Goal: Book appointment/travel/reservation

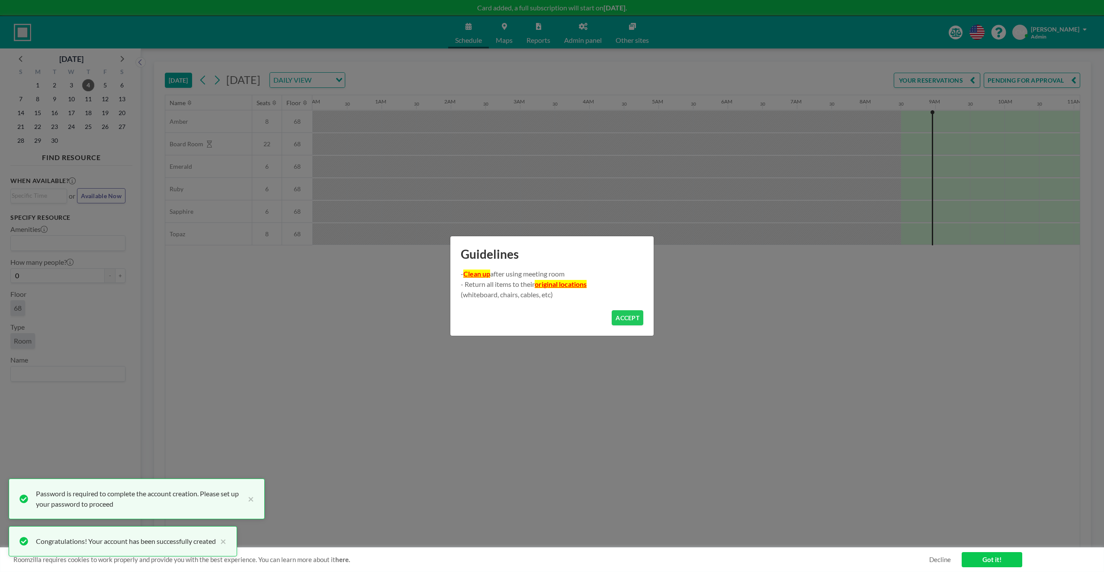
scroll to position [0, 554]
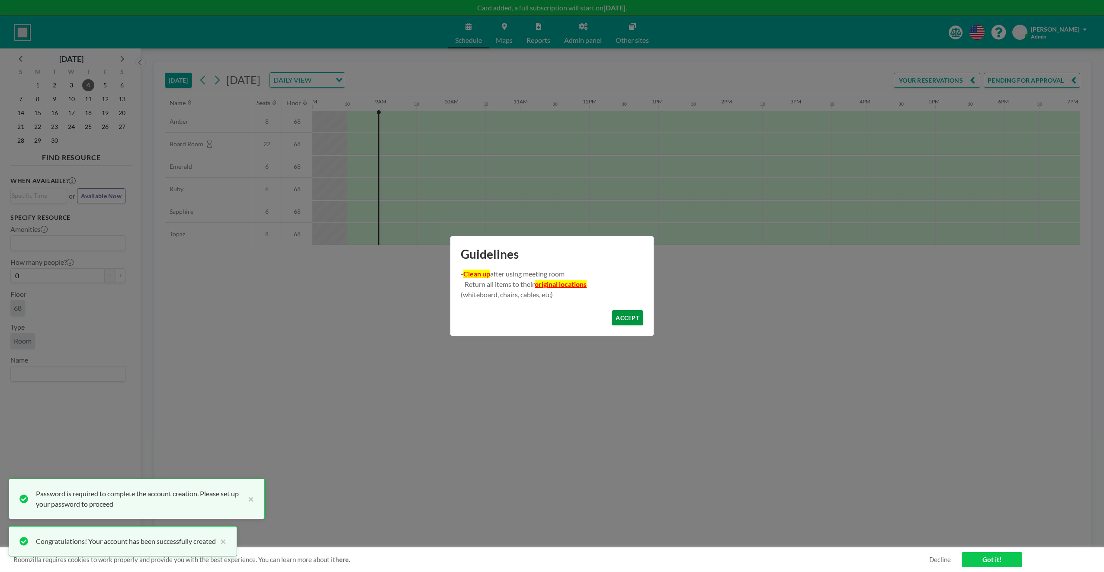
click at [641, 320] on button "ACCEPT" at bounding box center [628, 317] width 32 height 15
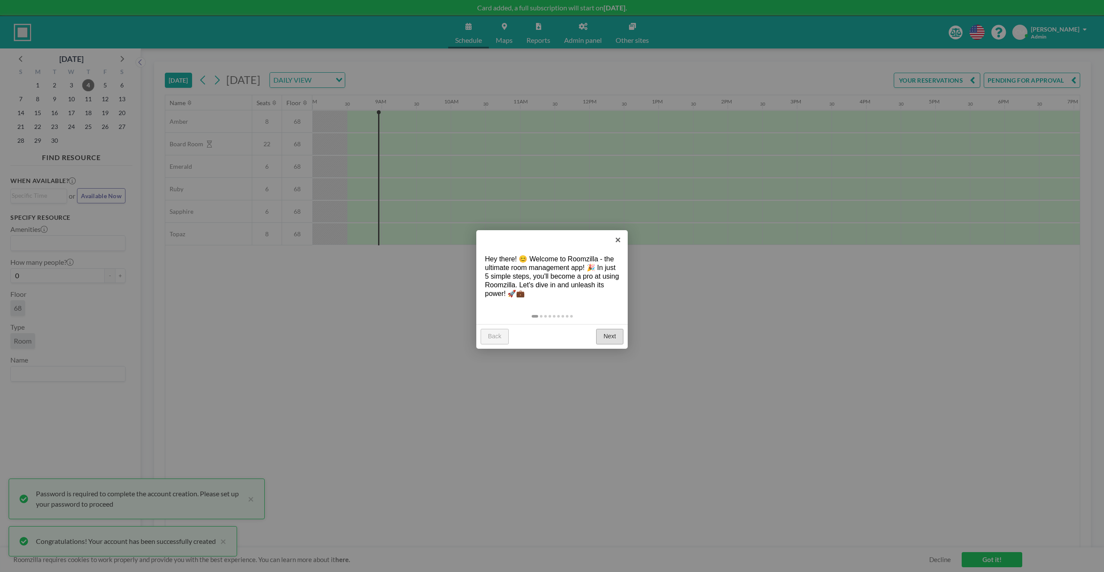
click at [617, 337] on link "Next" at bounding box center [609, 337] width 27 height 16
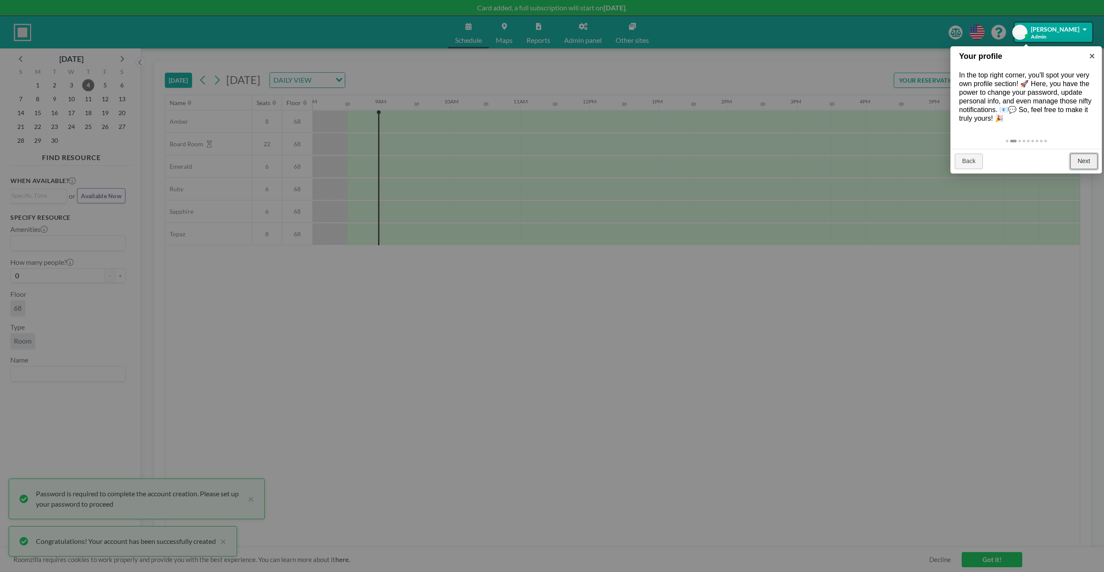
click at [1088, 158] on link "Next" at bounding box center [1084, 162] width 27 height 16
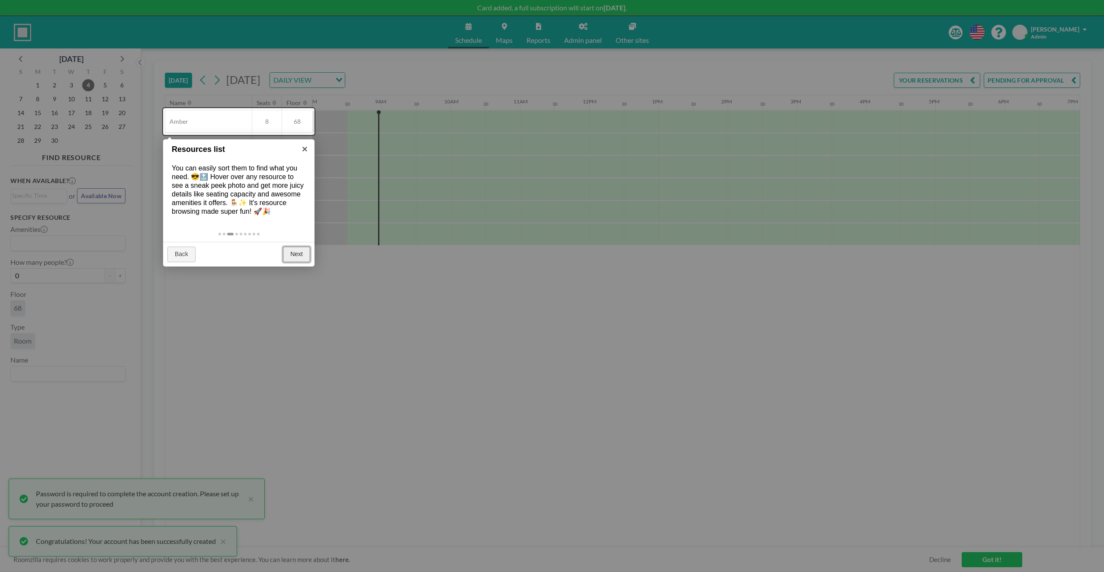
click at [296, 254] on link "Next" at bounding box center [296, 255] width 27 height 16
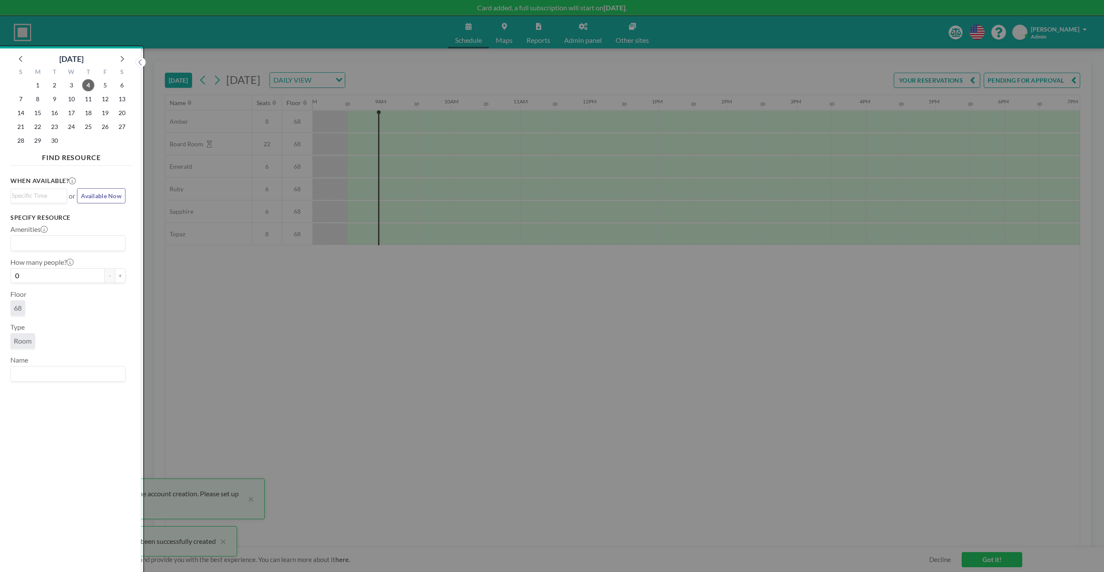
scroll to position [2, 0]
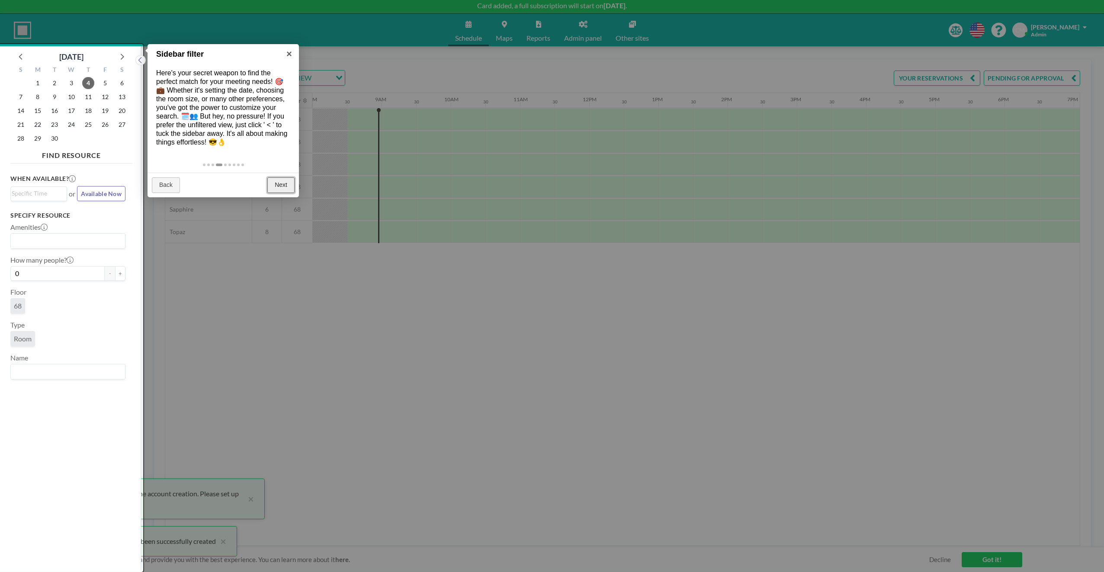
click at [275, 183] on link "Next" at bounding box center [280, 185] width 27 height 16
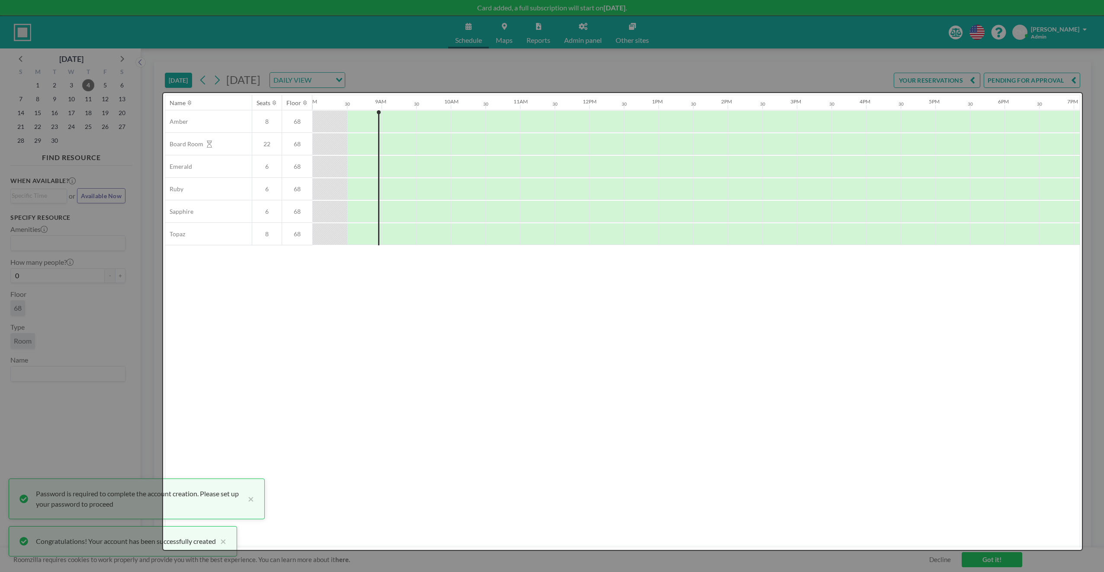
scroll to position [0, 0]
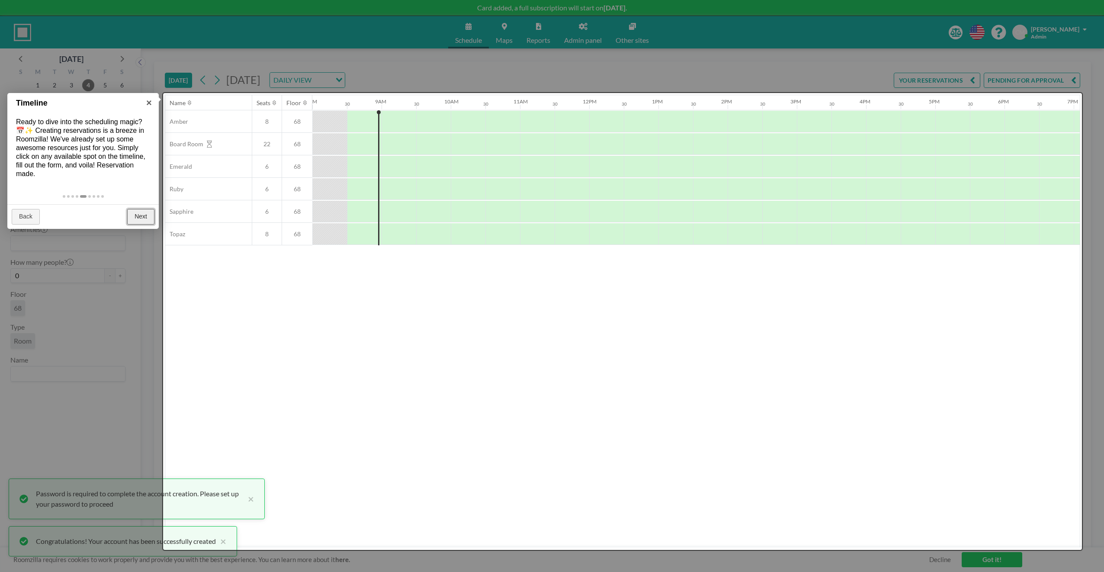
click at [130, 216] on link "Next" at bounding box center [140, 217] width 27 height 16
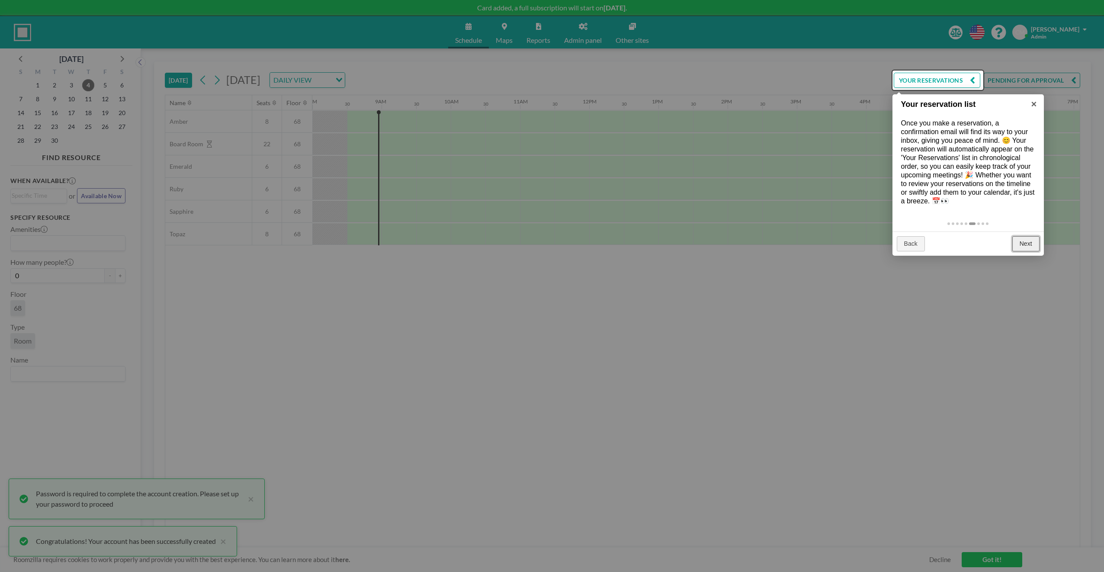
click at [1025, 240] on link "Next" at bounding box center [1026, 244] width 27 height 16
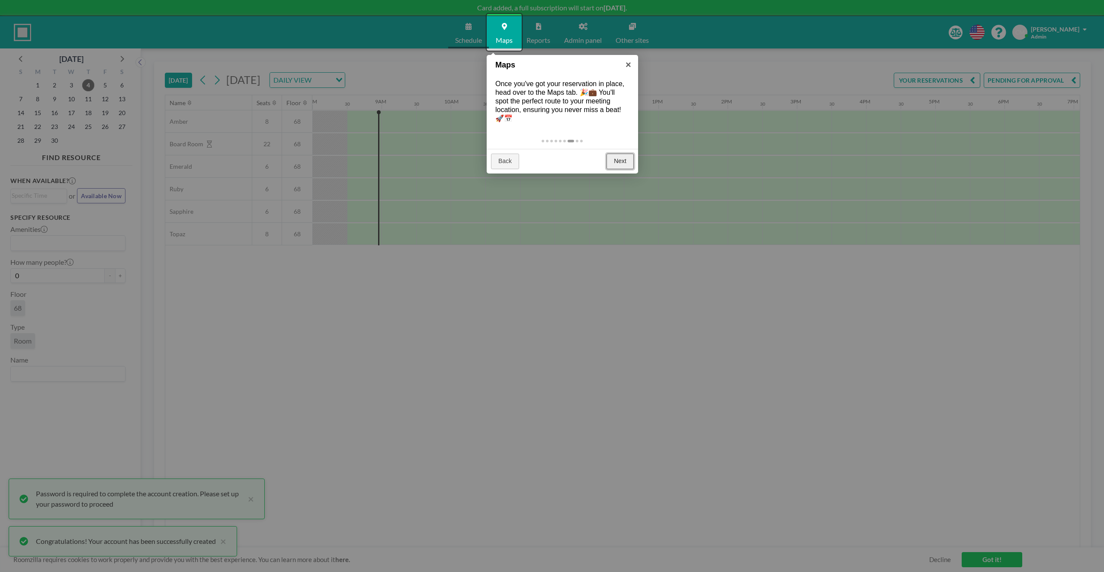
click at [624, 158] on link "Next" at bounding box center [620, 162] width 27 height 16
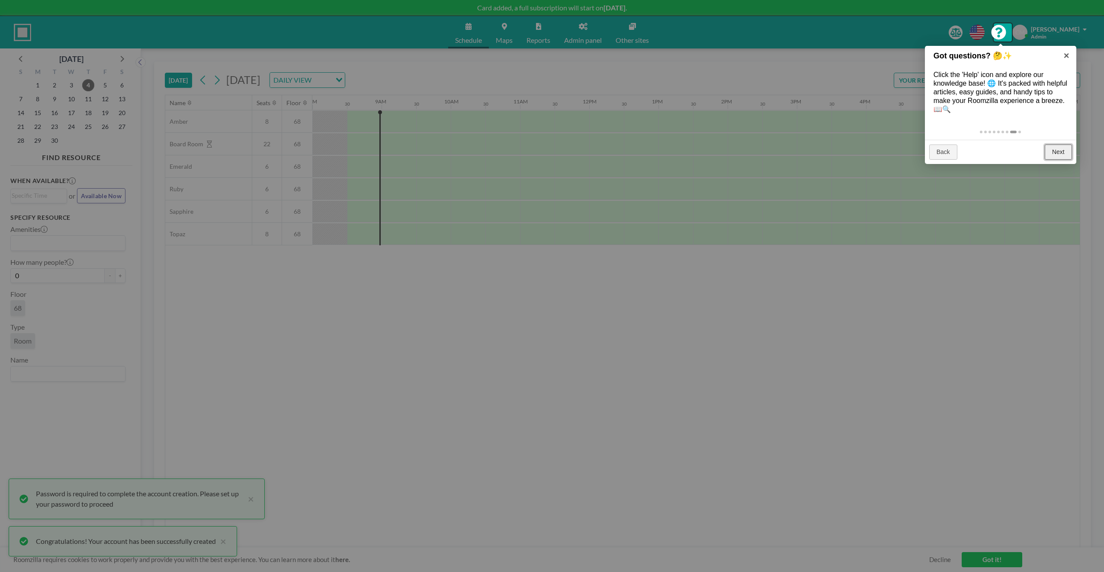
click at [1060, 151] on link "Next" at bounding box center [1058, 153] width 27 height 16
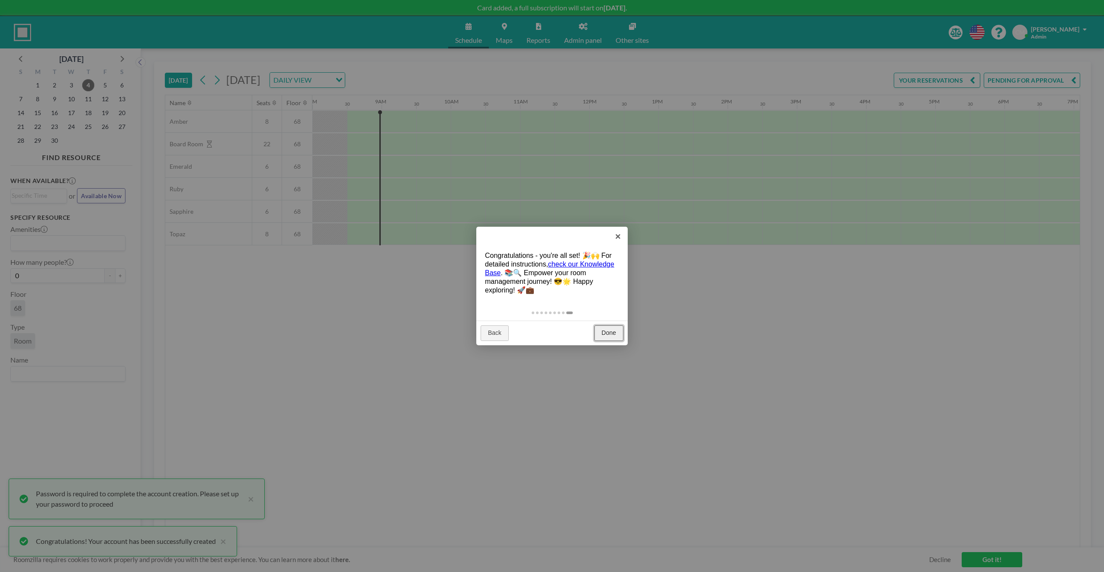
click at [602, 333] on link "Done" at bounding box center [609, 333] width 29 height 16
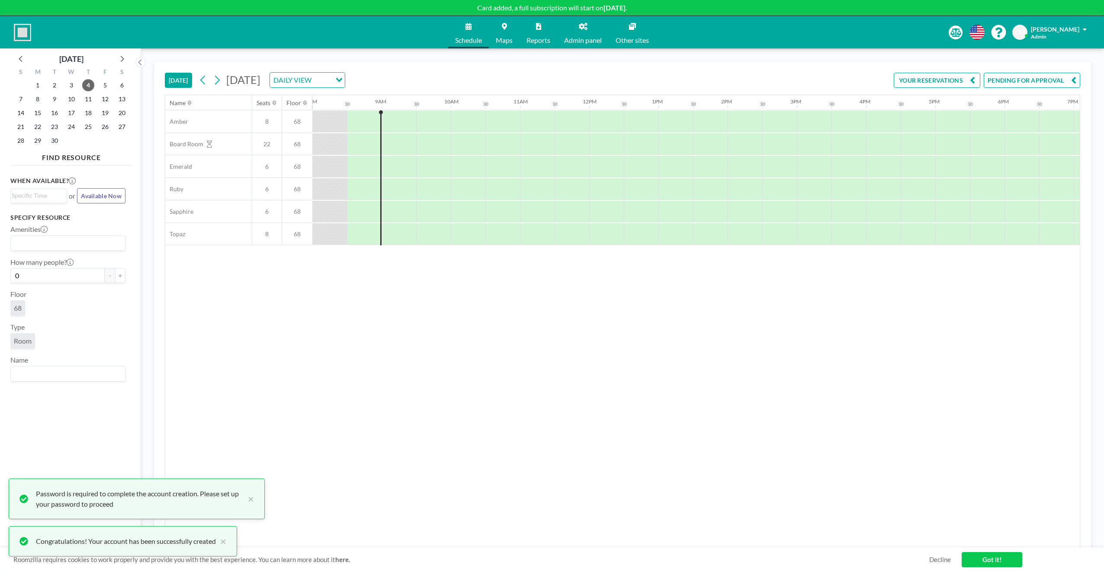
click at [503, 38] on span "Maps" at bounding box center [504, 40] width 17 height 7
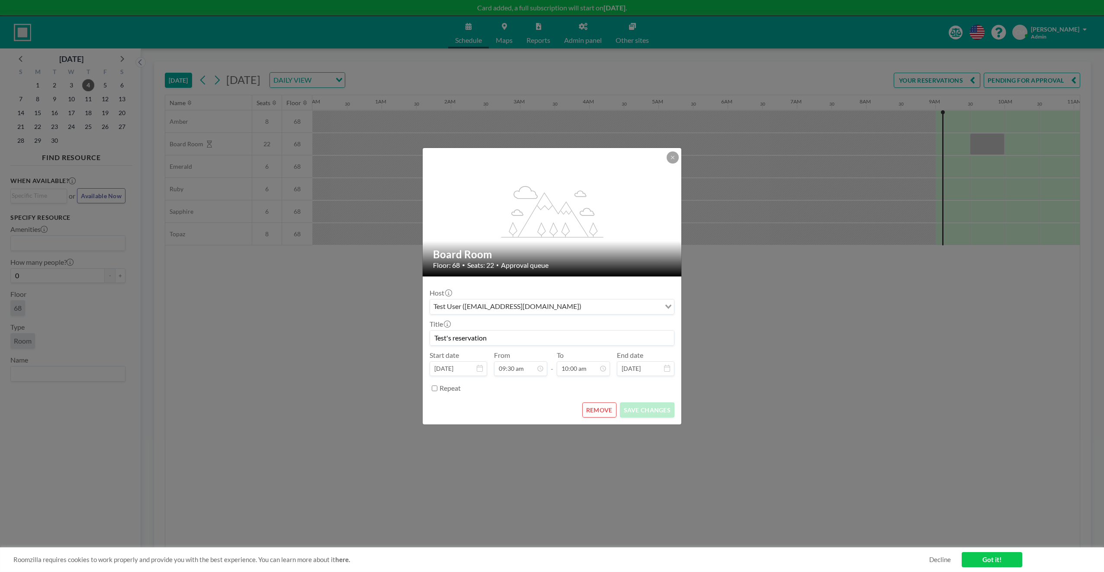
scroll to position [0, 623]
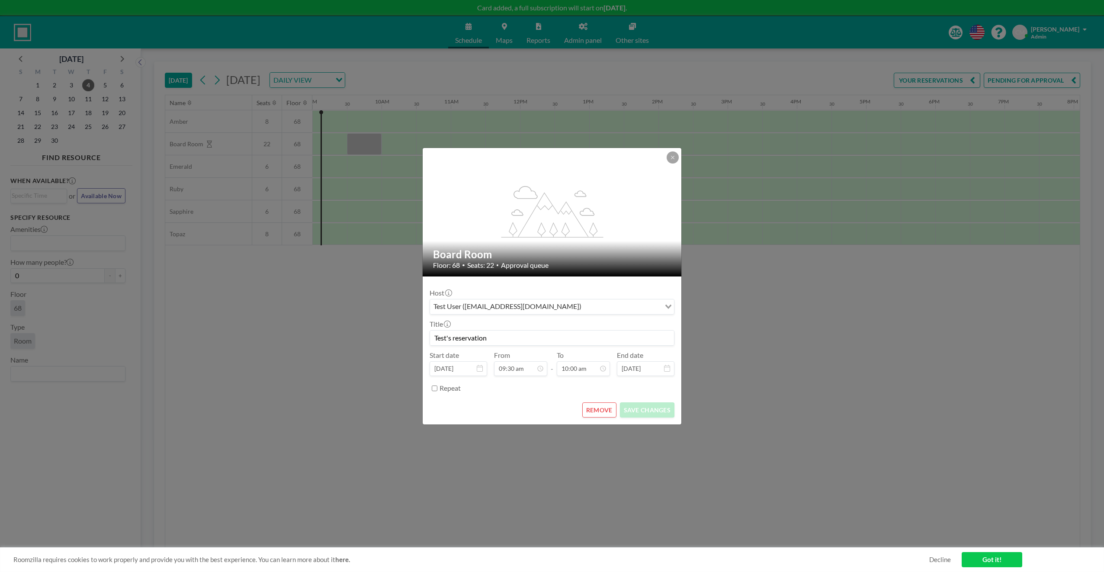
click at [667, 306] on icon "Search for option" at bounding box center [669, 307] width 6 height 4
click at [667, 304] on div "Loading..." at bounding box center [667, 305] width 13 height 13
click at [674, 157] on button at bounding box center [673, 157] width 12 height 12
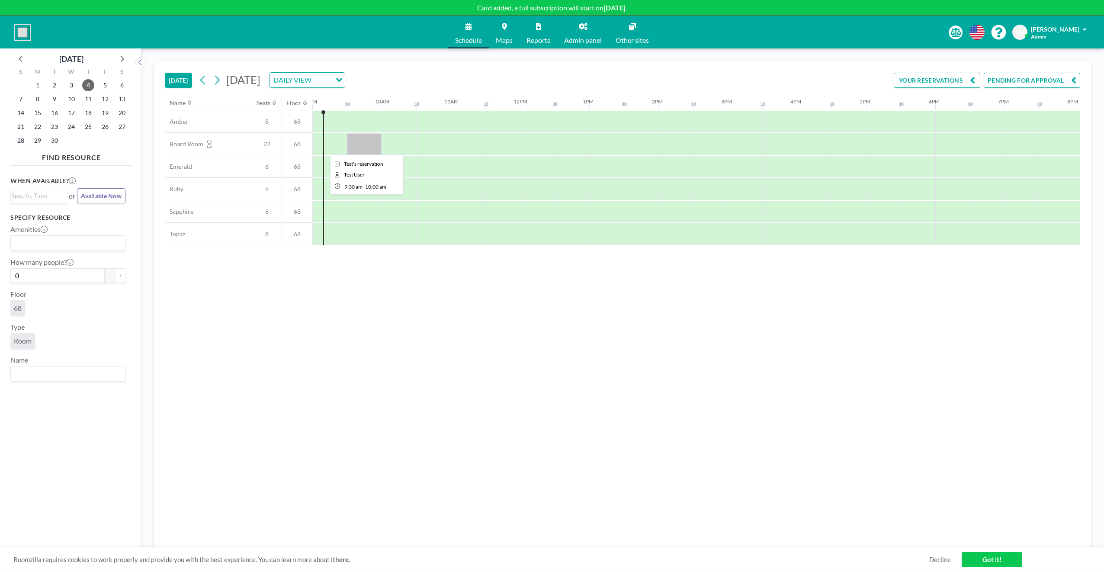
click at [367, 149] on div at bounding box center [364, 144] width 35 height 22
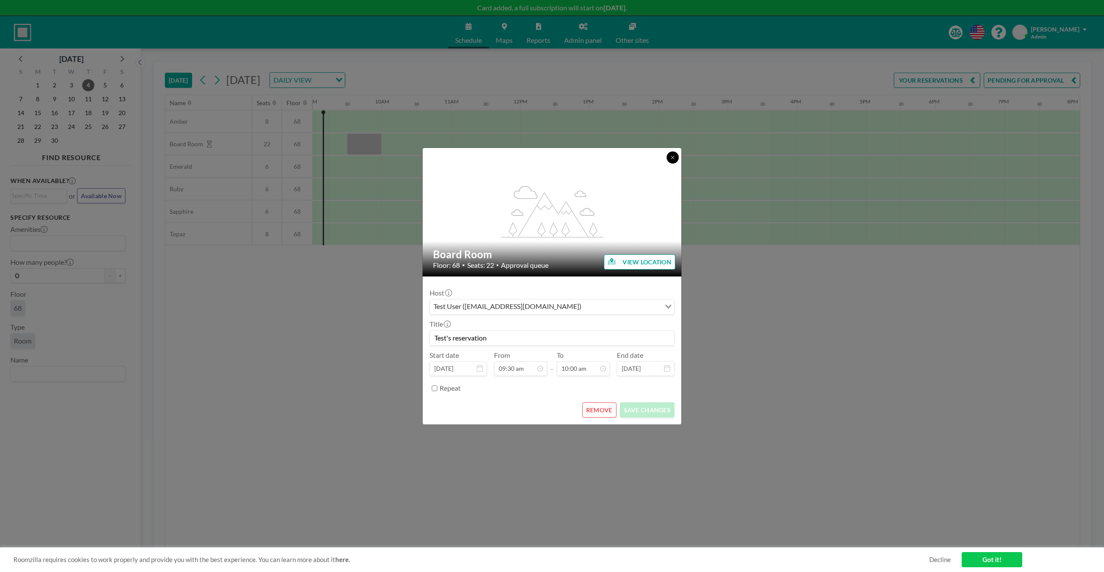
click at [673, 161] on button at bounding box center [673, 157] width 12 height 12
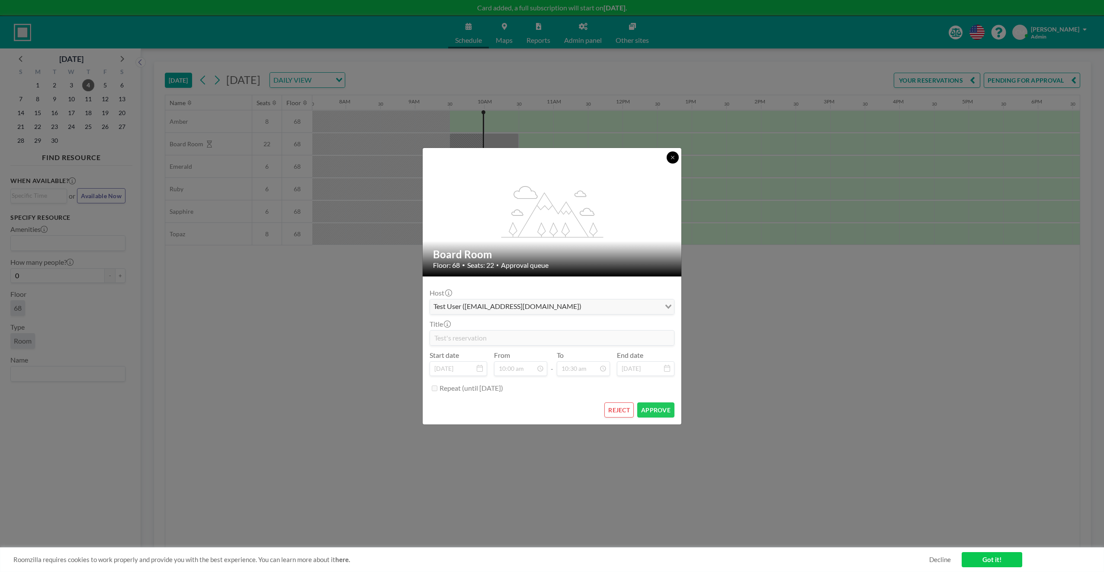
click at [672, 153] on button at bounding box center [673, 157] width 12 height 12
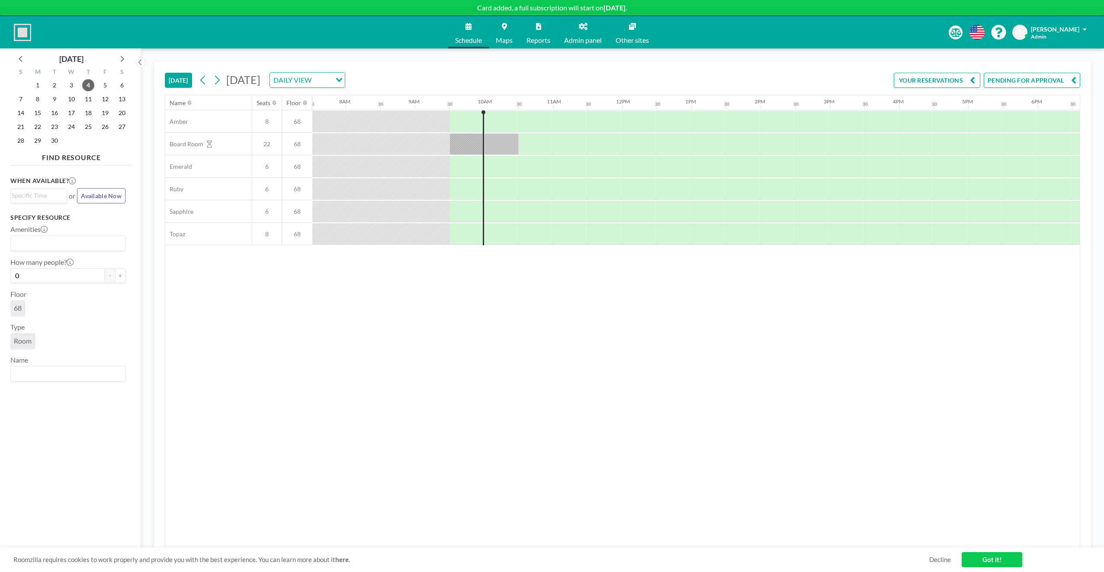
click at [21, 32] on img at bounding box center [22, 32] width 17 height 17
click at [28, 31] on img at bounding box center [22, 32] width 17 height 17
